Goal: Transaction & Acquisition: Book appointment/travel/reservation

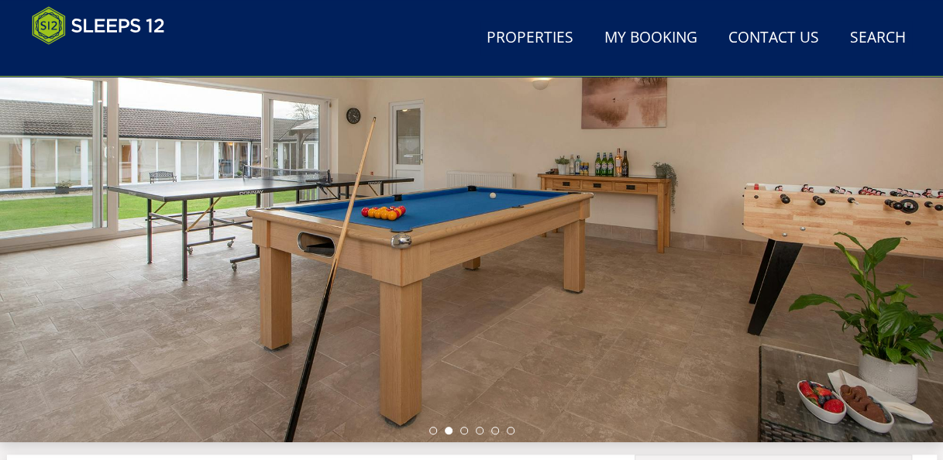
scroll to position [220, 0]
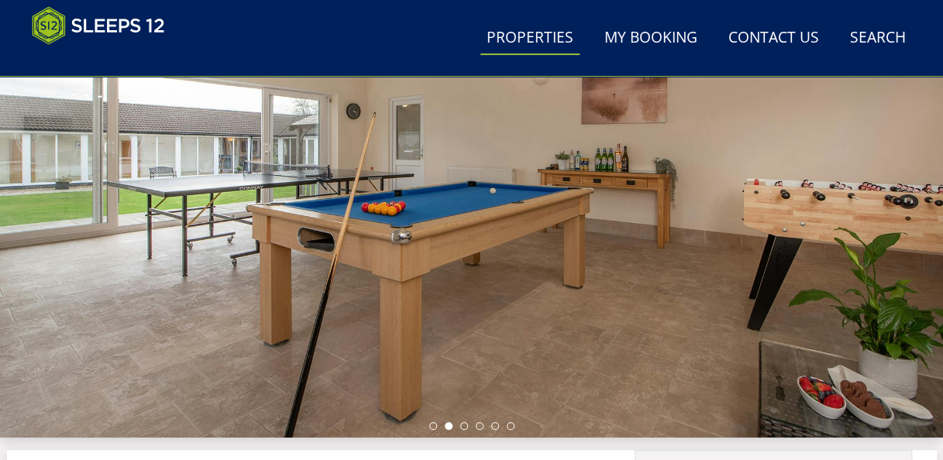
click at [496, 36] on link "Properties" at bounding box center [529, 38] width 99 height 35
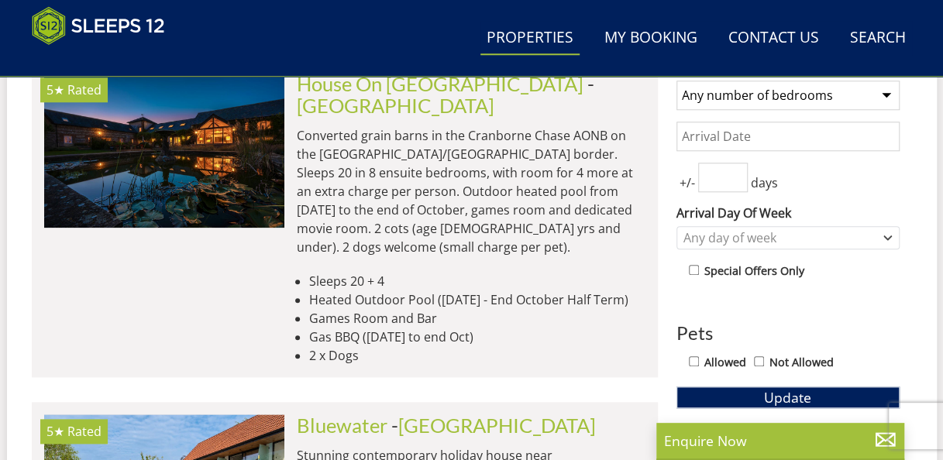
scroll to position [638, 0]
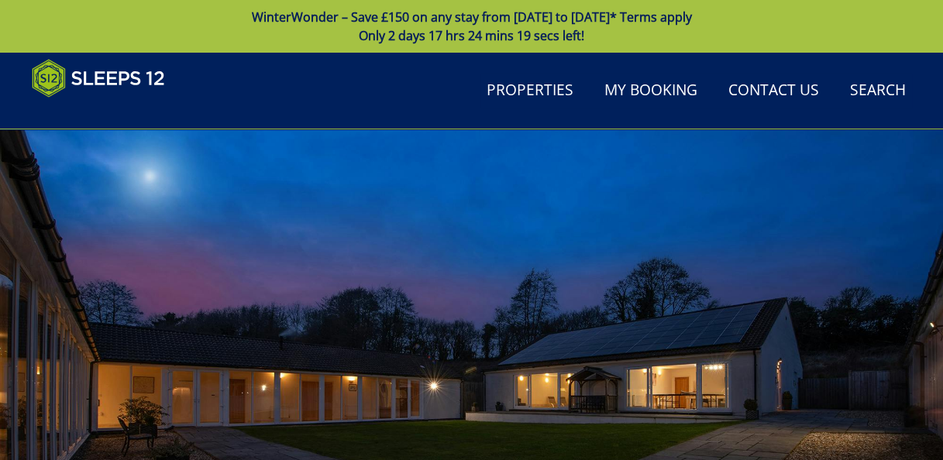
scroll to position [169, 0]
